Goal: Task Accomplishment & Management: Manage account settings

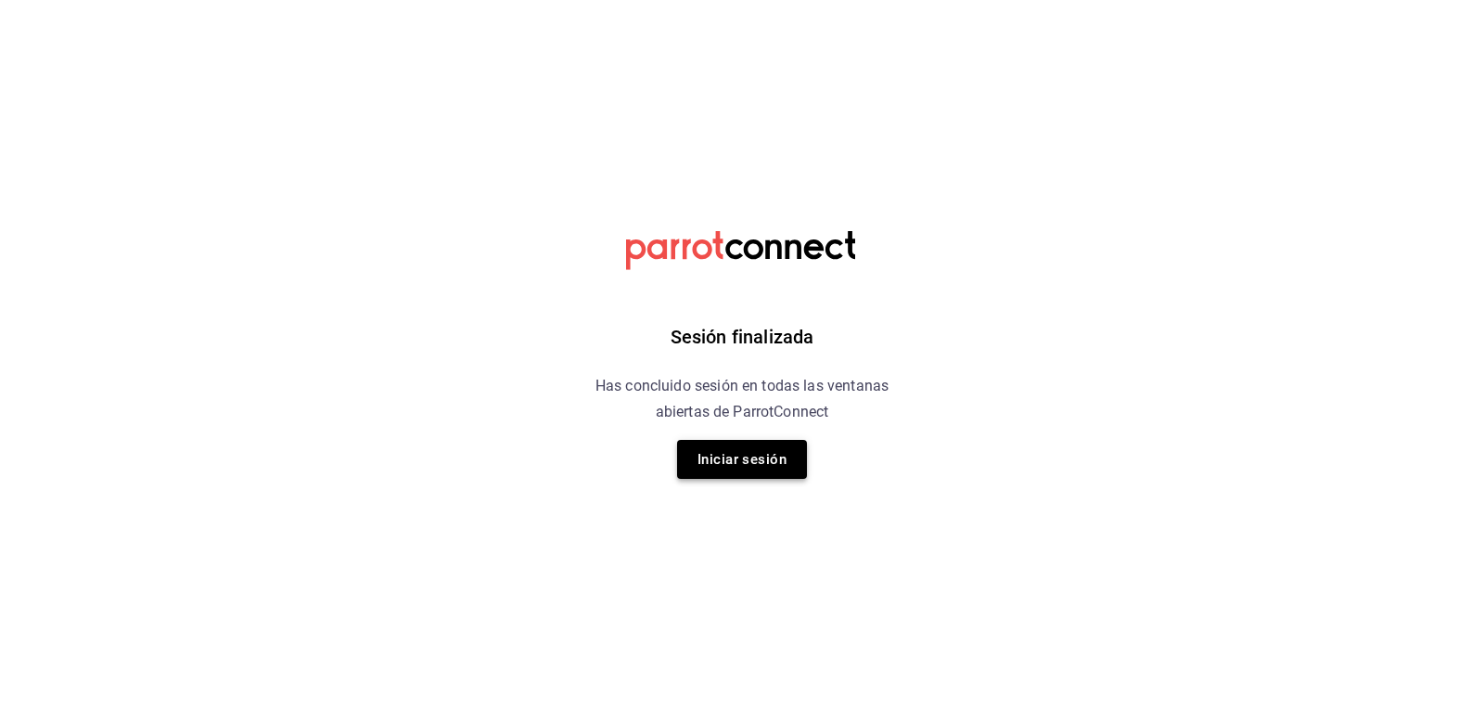
click at [779, 449] on button "Iniciar sesión" at bounding box center [742, 459] width 130 height 39
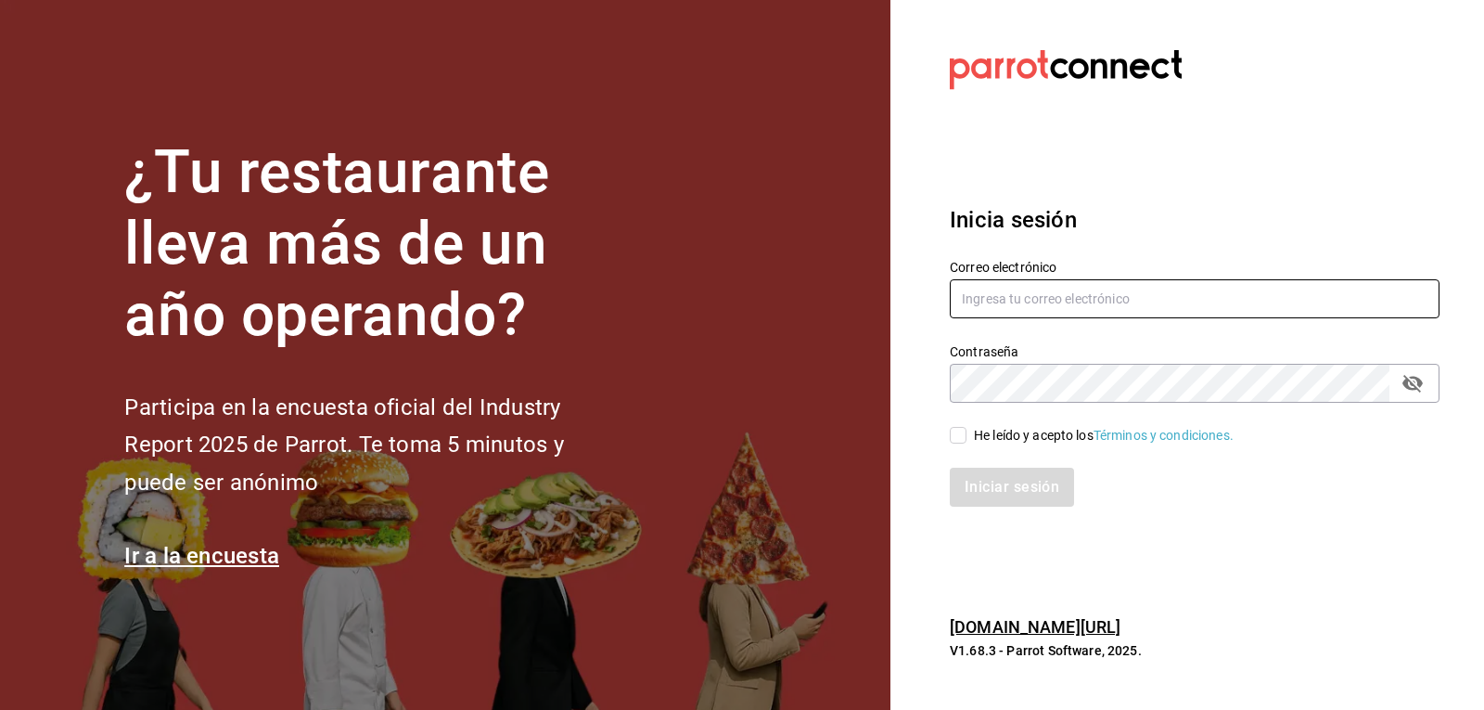
type input "brenda.arizpe@karzo.mx"
click at [960, 433] on input "He leído y acepto los Términos y condiciones." at bounding box center [958, 435] width 17 height 17
checkbox input "true"
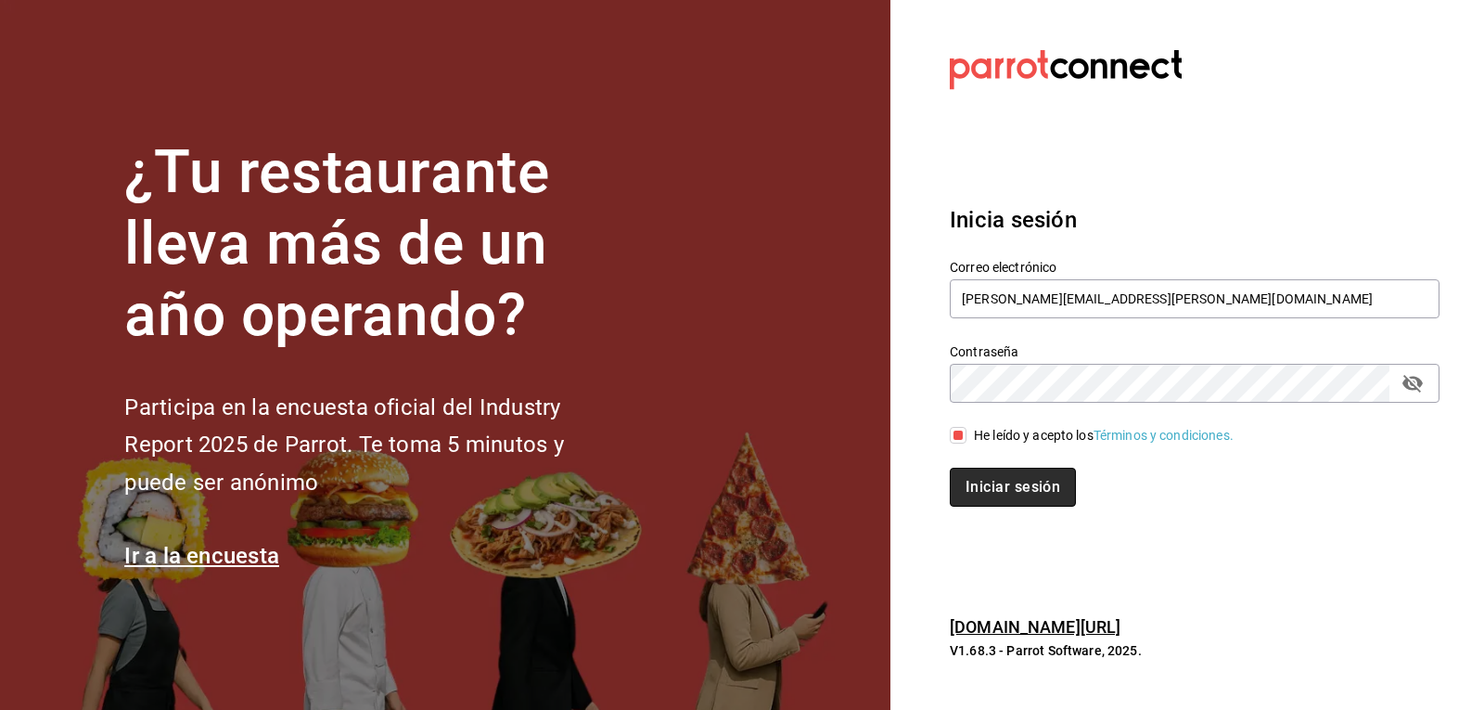
click at [977, 488] on button "Iniciar sesión" at bounding box center [1013, 487] width 126 height 39
